Goal: Complete application form: Complete application form

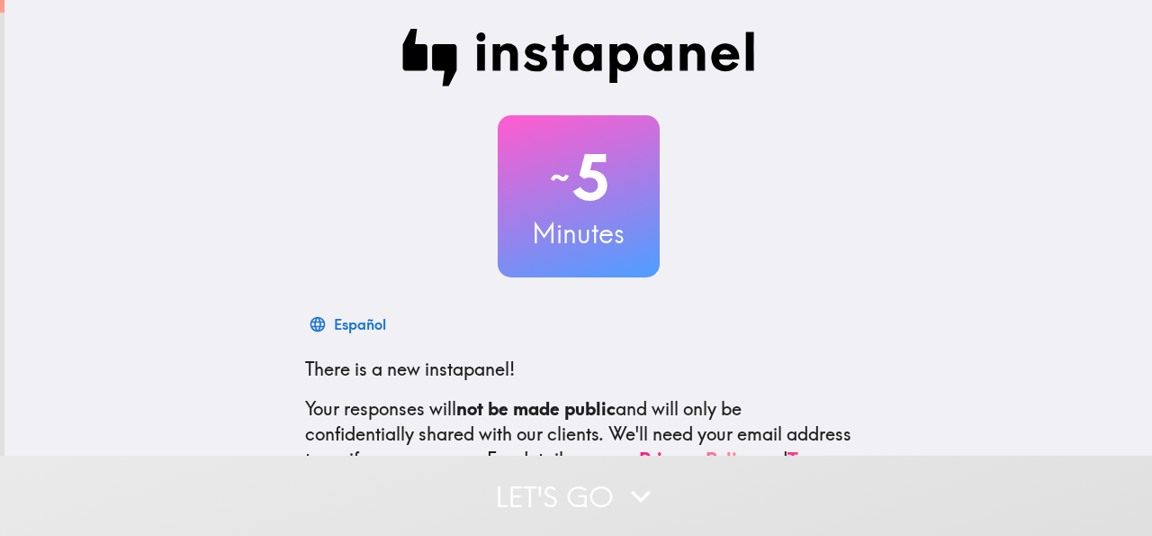
scroll to position [214, 0]
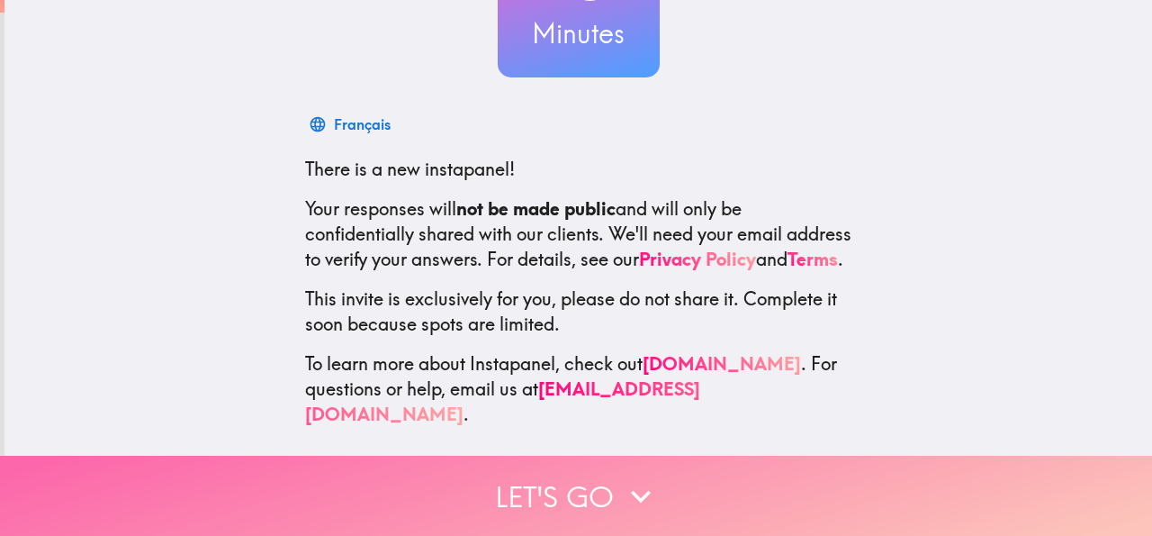
drag, startPoint x: 615, startPoint y: 494, endPoint x: 631, endPoint y: 480, distance: 21.7
click at [621, 494] on icon "button" at bounding box center [641, 496] width 40 height 40
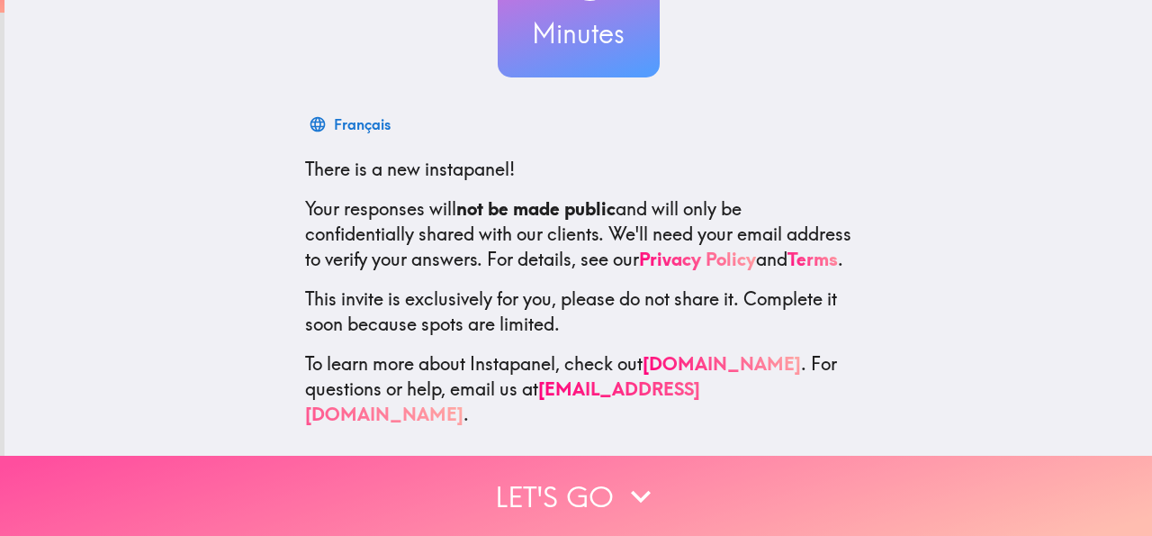
scroll to position [0, 0]
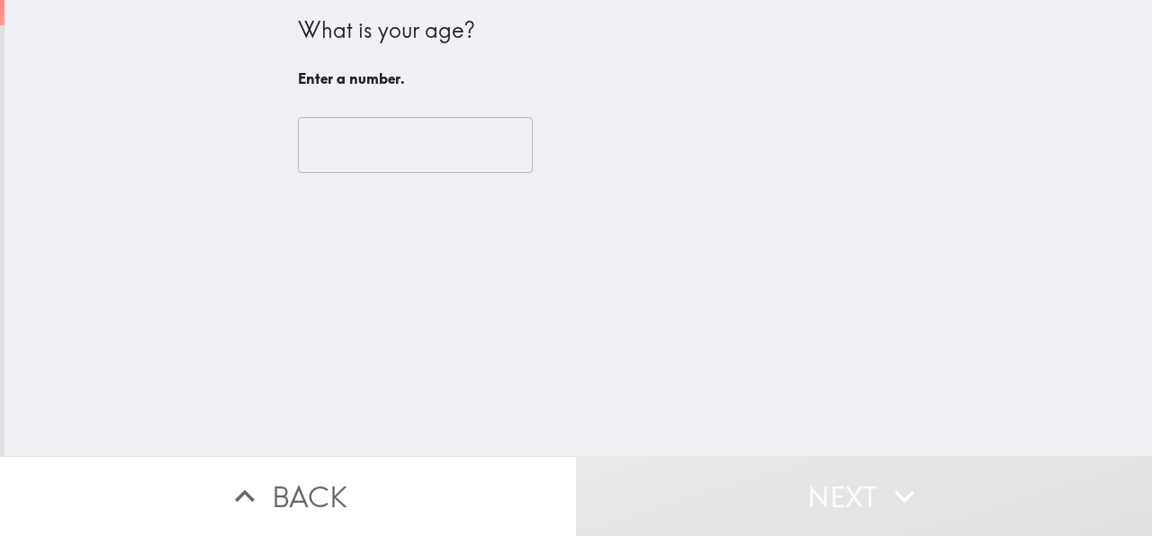
click at [380, 143] on input "number" at bounding box center [415, 145] width 235 height 56
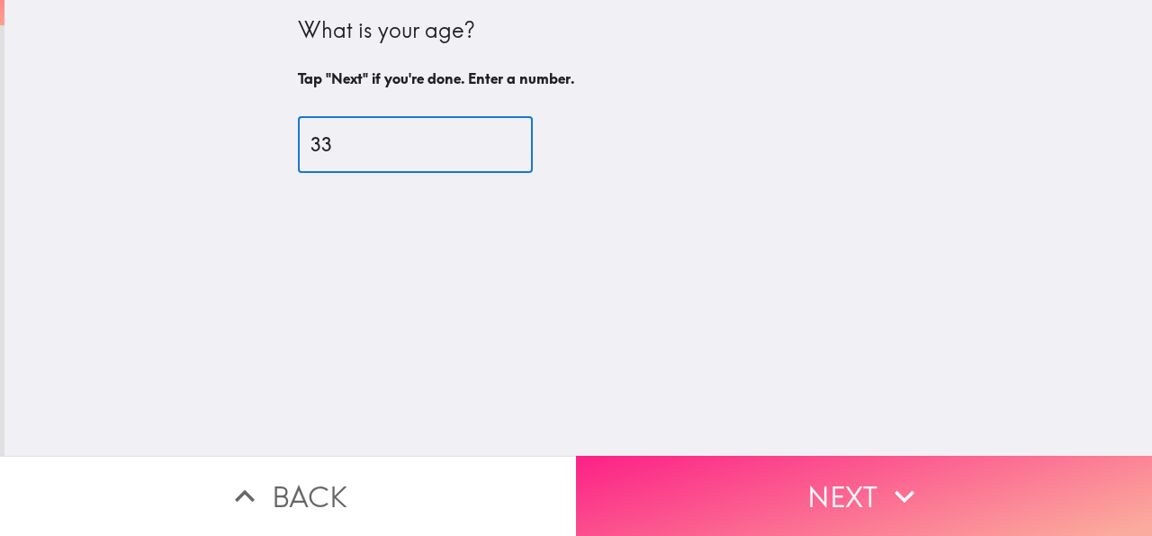
type input "33"
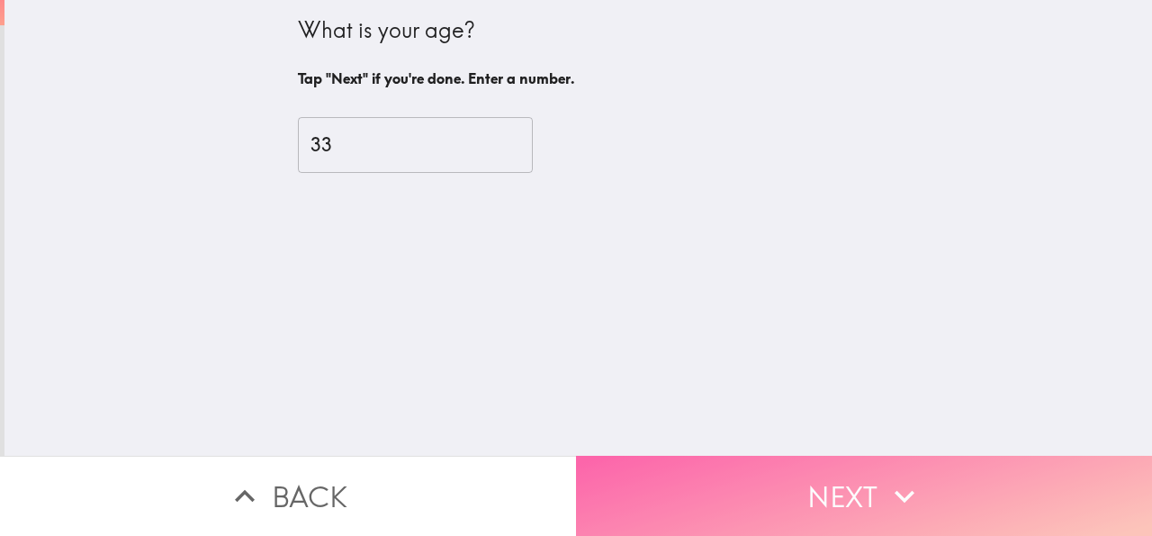
click at [727, 455] on button "Next" at bounding box center [864, 495] width 576 height 80
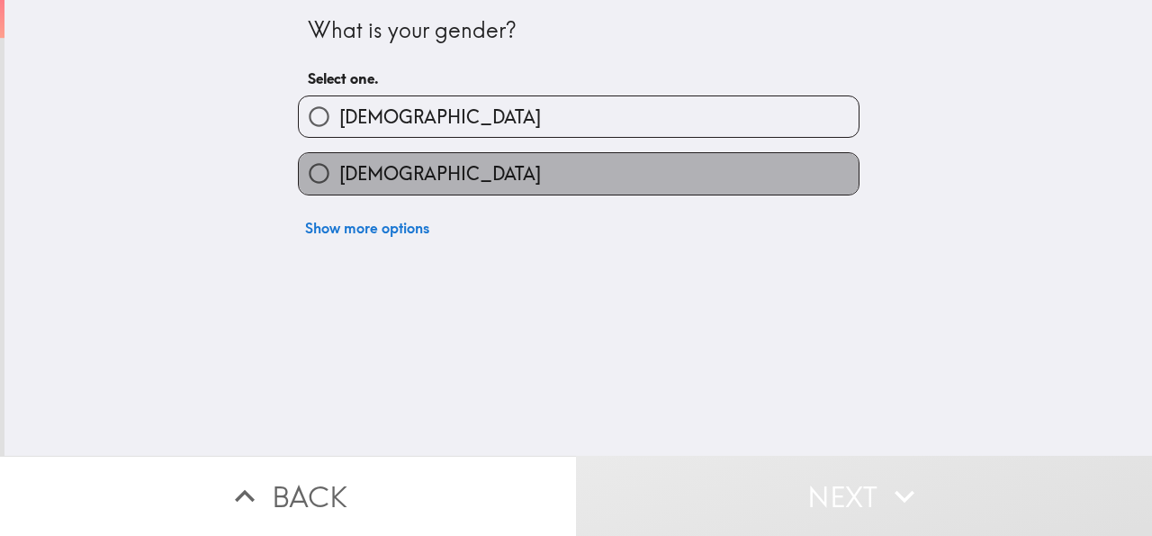
click at [449, 187] on label "[DEMOGRAPHIC_DATA]" at bounding box center [579, 173] width 560 height 41
click at [339, 187] on input "[DEMOGRAPHIC_DATA]" at bounding box center [319, 173] width 41 height 41
radio input "true"
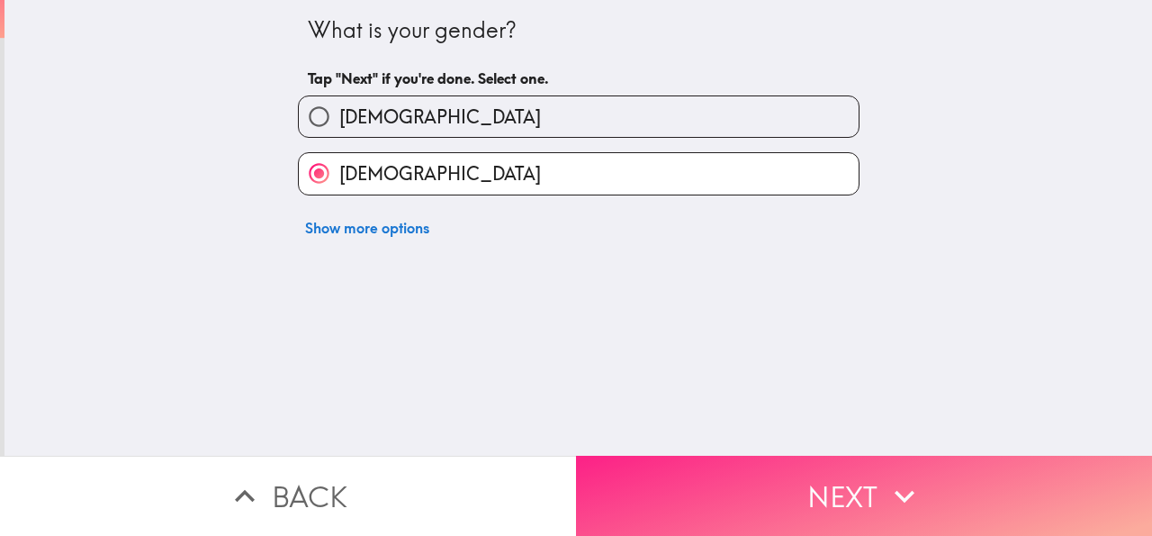
click at [805, 473] on button "Next" at bounding box center [864, 495] width 576 height 80
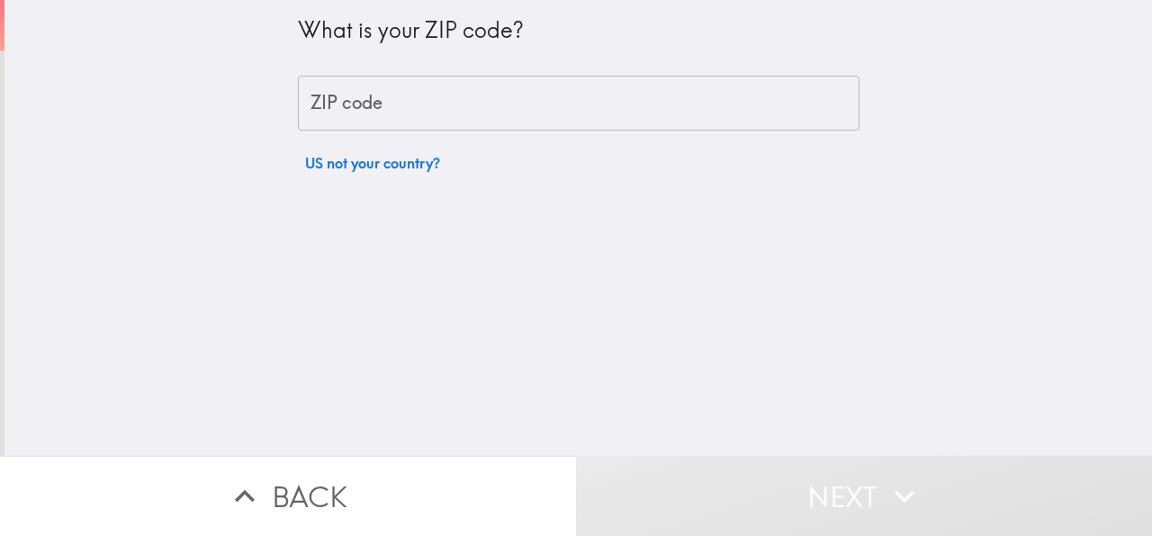
click at [455, 109] on input "ZIP code" at bounding box center [579, 104] width 562 height 56
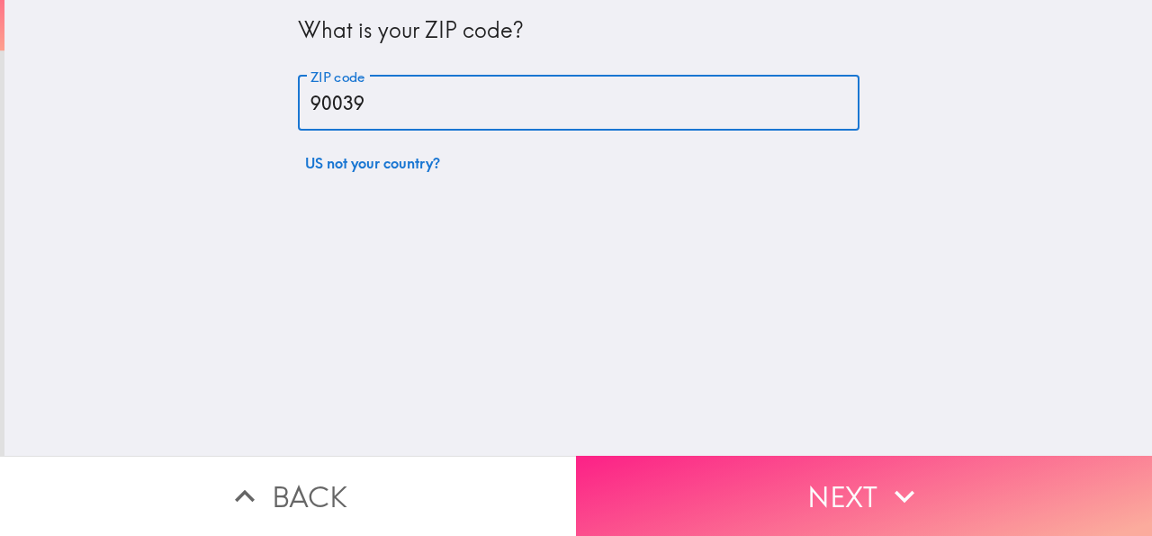
type input "90039"
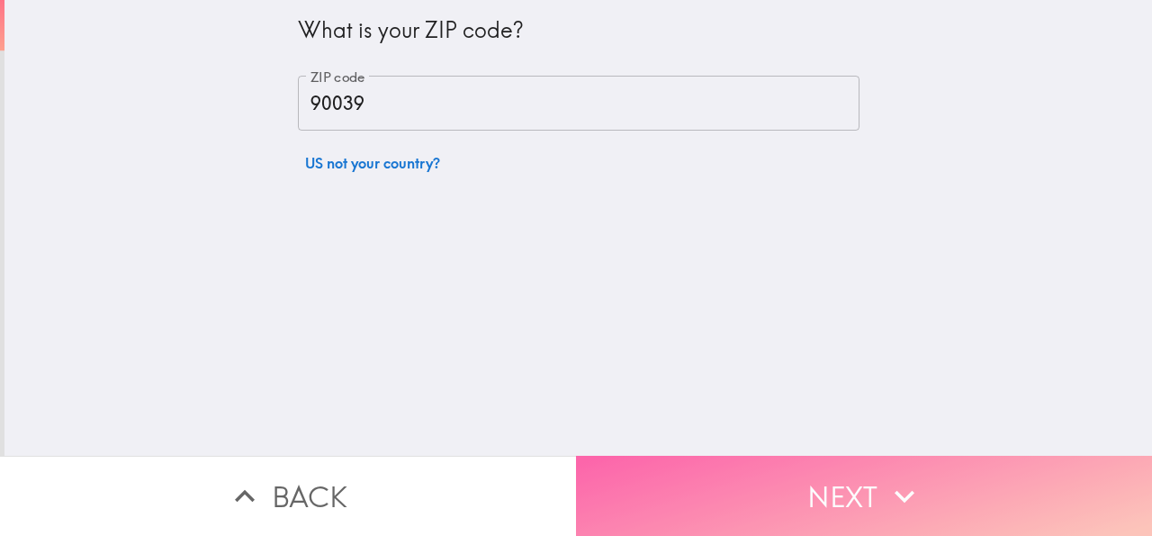
click at [795, 490] on button "Next" at bounding box center [864, 495] width 576 height 80
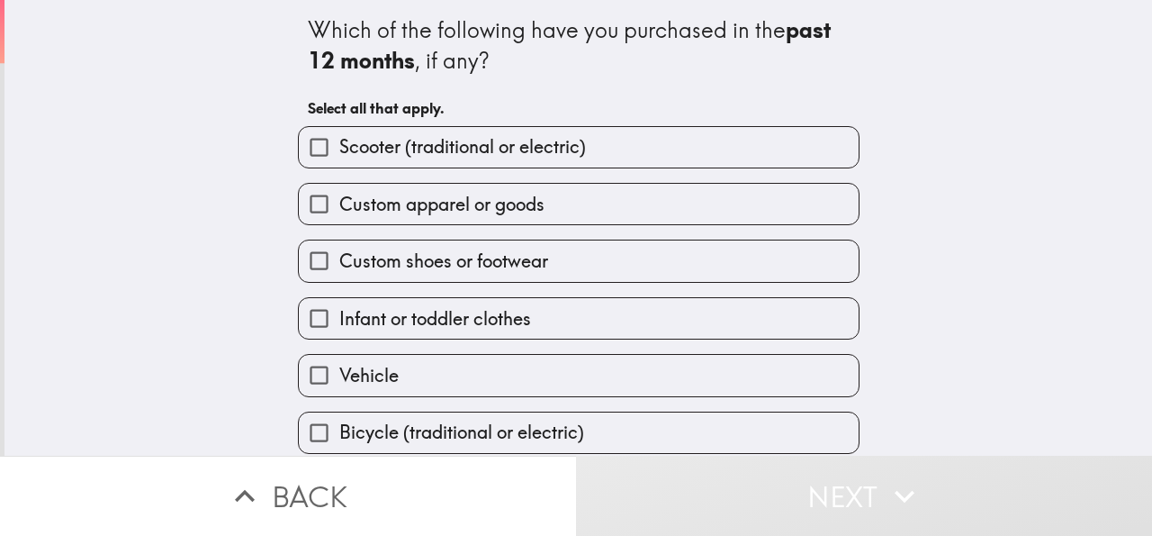
scroll to position [132, 0]
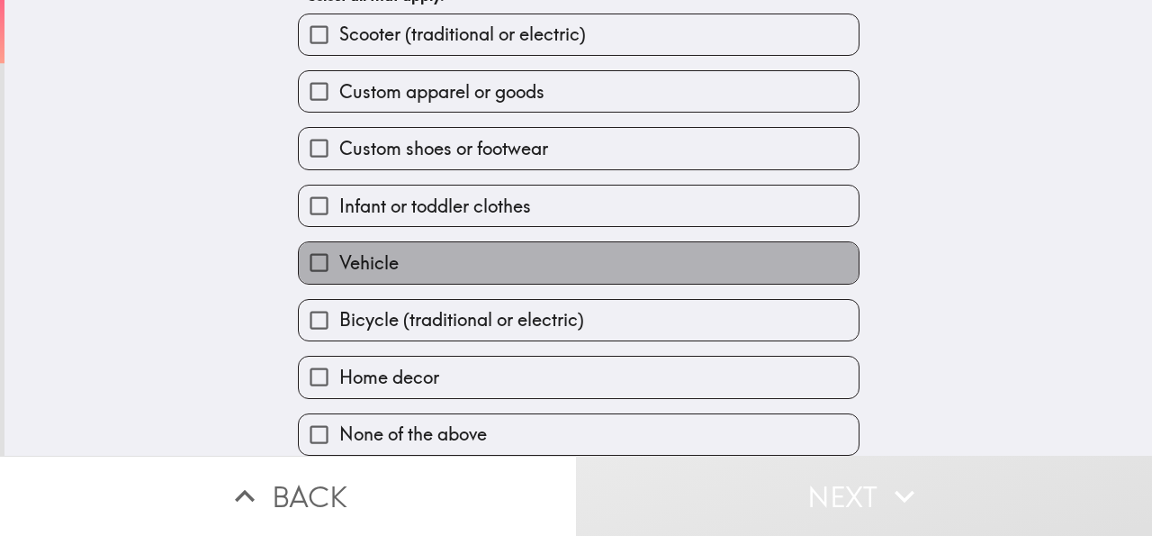
click at [386, 242] on label "Vehicle" at bounding box center [579, 262] width 560 height 41
click at [339, 242] on input "Vehicle" at bounding box center [319, 262] width 41 height 41
checkbox input "true"
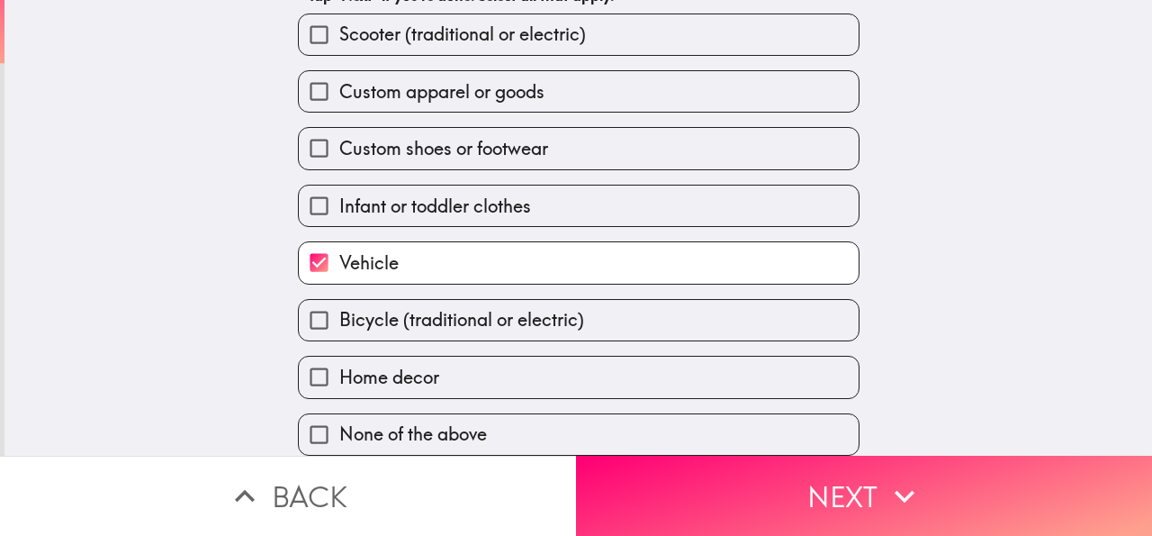
scroll to position [0, 0]
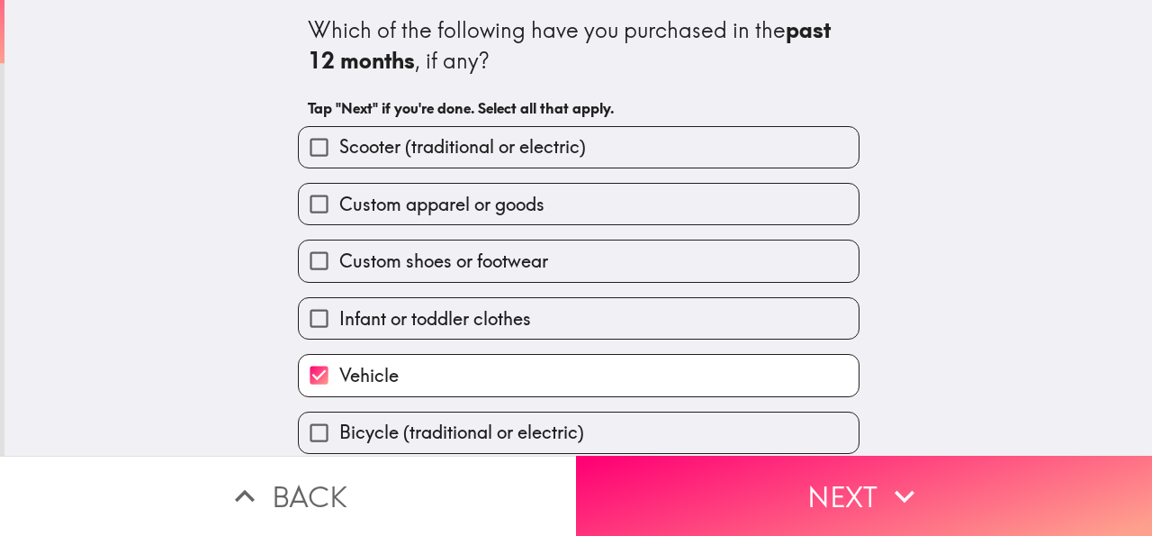
click at [448, 145] on span "Scooter (traditional or electric)" at bounding box center [462, 146] width 247 height 25
click at [339, 145] on input "Scooter (traditional or electric)" at bounding box center [319, 147] width 41 height 41
checkbox input "true"
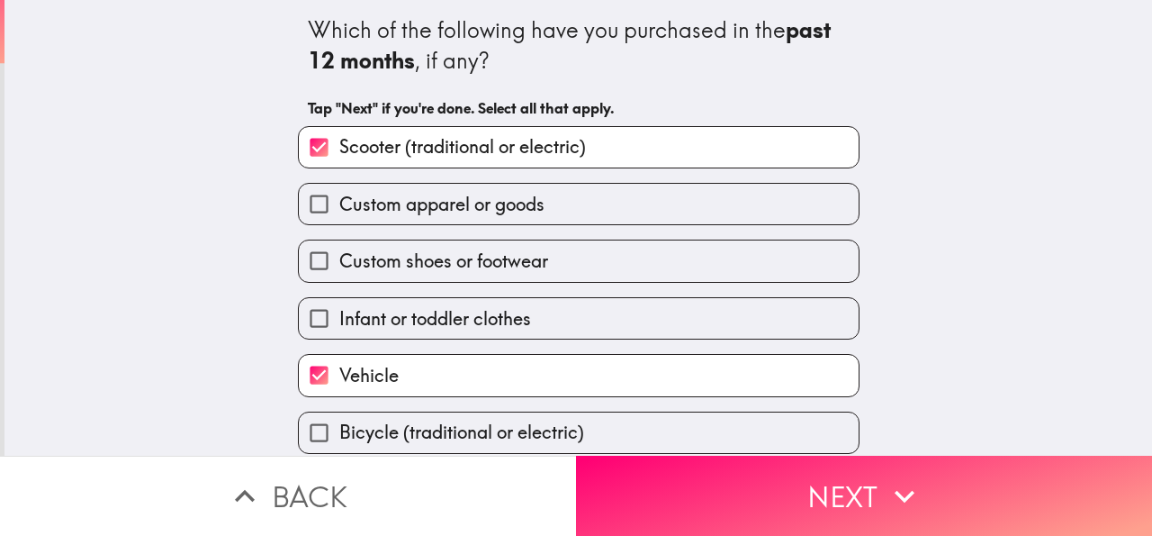
scroll to position [132, 0]
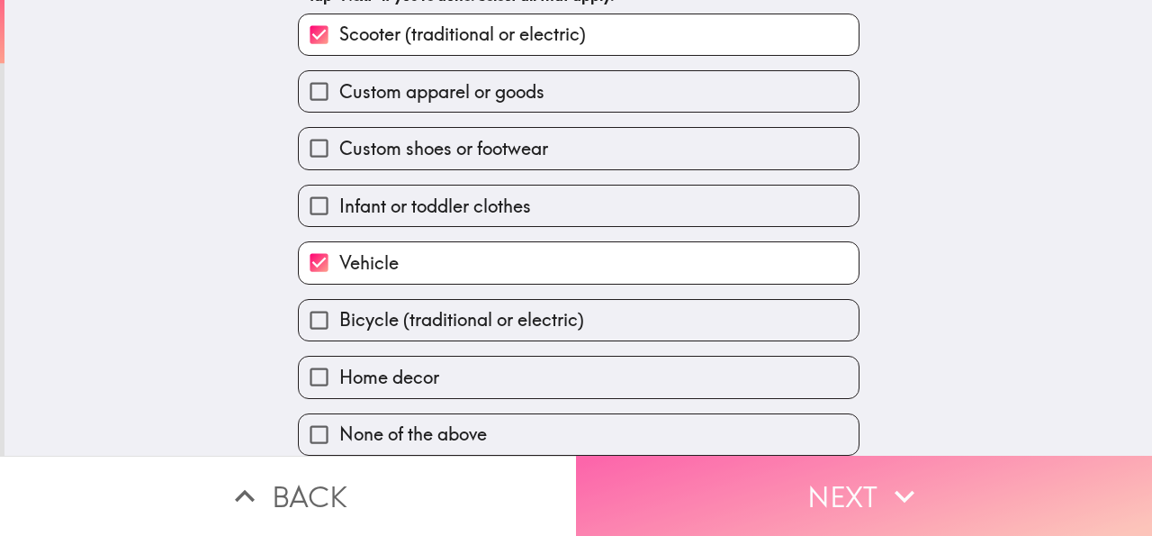
click at [912, 487] on icon "button" at bounding box center [905, 496] width 40 height 40
